Goal: Navigation & Orientation: Find specific page/section

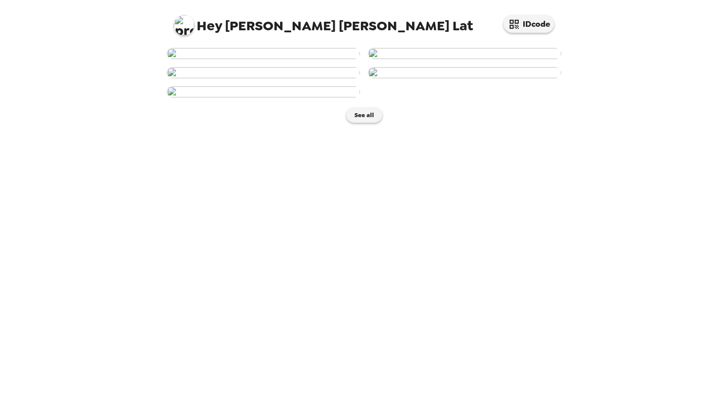
scroll to position [343, 0]
click at [282, 98] on img at bounding box center [263, 91] width 193 height 11
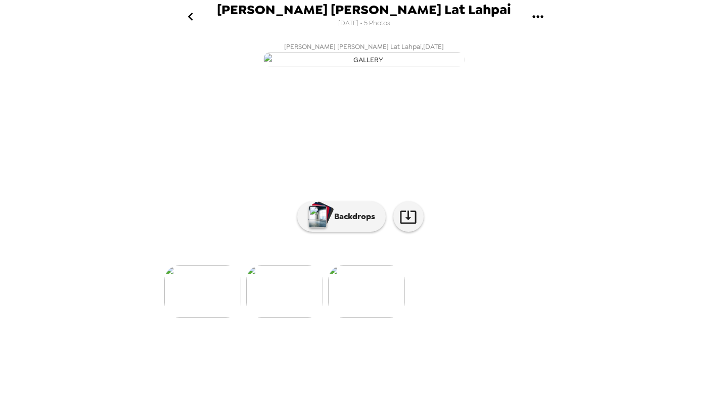
scroll to position [19, 0]
click at [341, 223] on p "Backdrops" at bounding box center [352, 217] width 46 height 12
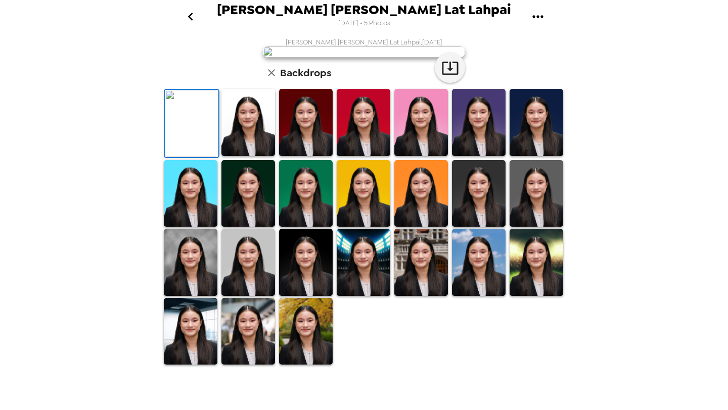
scroll to position [130, 0]
click at [201, 296] on img at bounding box center [191, 262] width 54 height 67
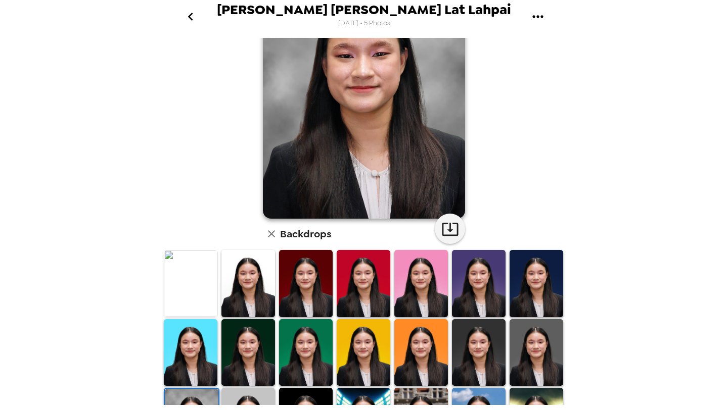
scroll to position [0, 0]
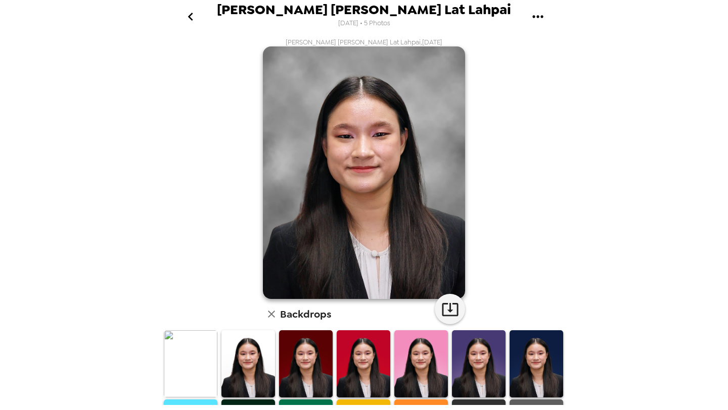
click at [243, 379] on img at bounding box center [248, 364] width 54 height 67
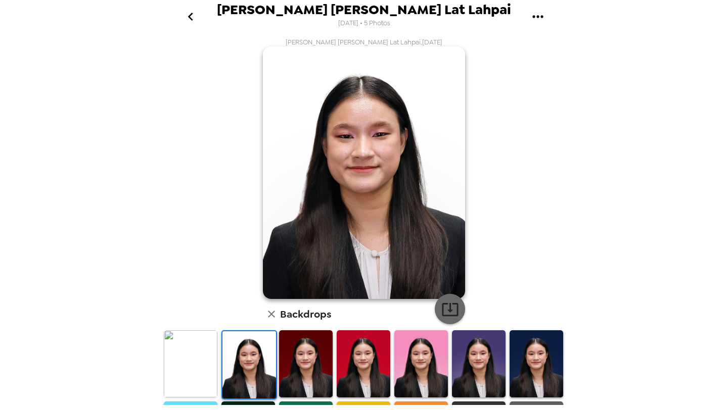
click at [450, 312] on icon "button" at bounding box center [450, 309] width 16 height 13
click at [186, 19] on icon "go back" at bounding box center [190, 17] width 16 height 16
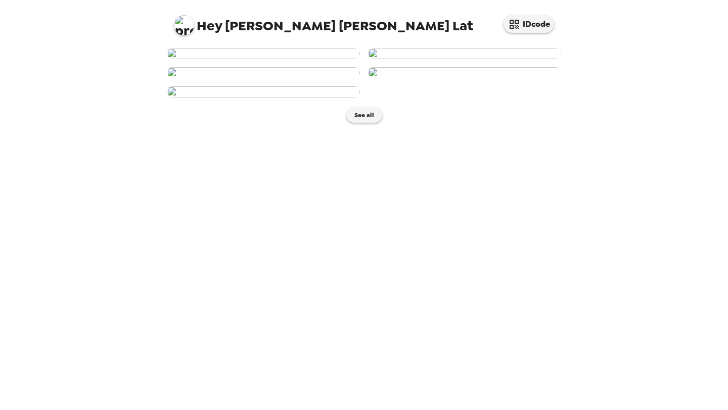
scroll to position [77, 0]
